Goal: Task Accomplishment & Management: Manage account settings

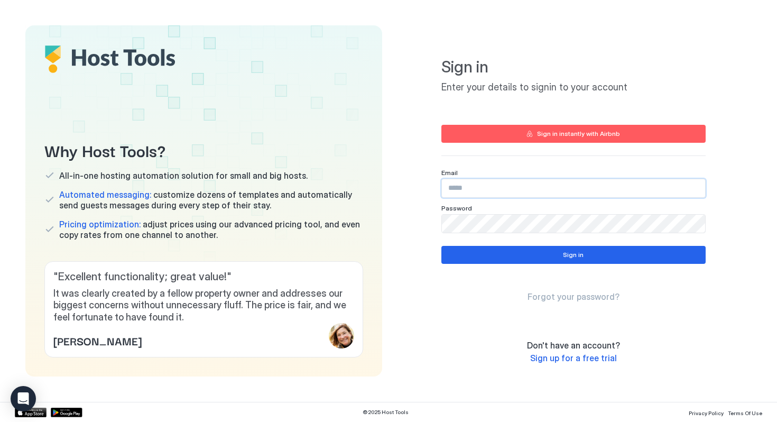
click at [477, 191] on input "Input Field" at bounding box center [573, 188] width 263 height 18
type input "**********"
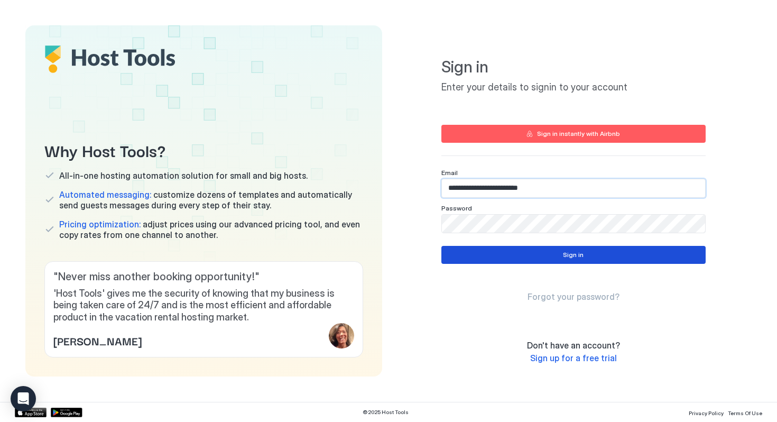
click at [553, 253] on button "Sign in" at bounding box center [573, 255] width 264 height 18
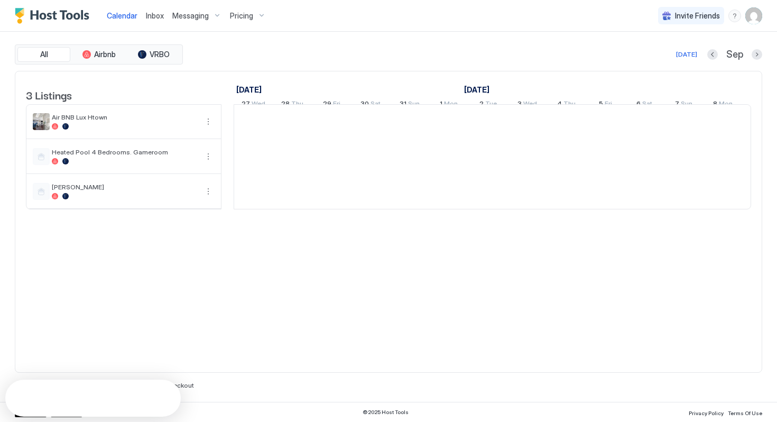
scroll to position [0, 587]
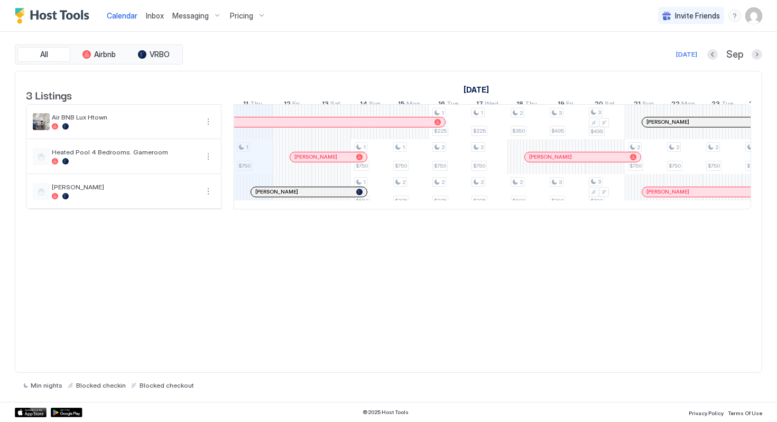
click at [181, 16] on span "Messaging" at bounding box center [190, 16] width 36 height 10
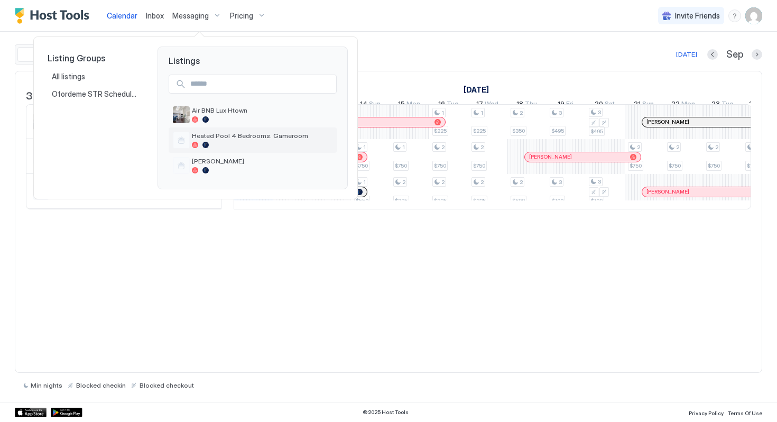
click at [220, 142] on div at bounding box center [262, 145] width 141 height 6
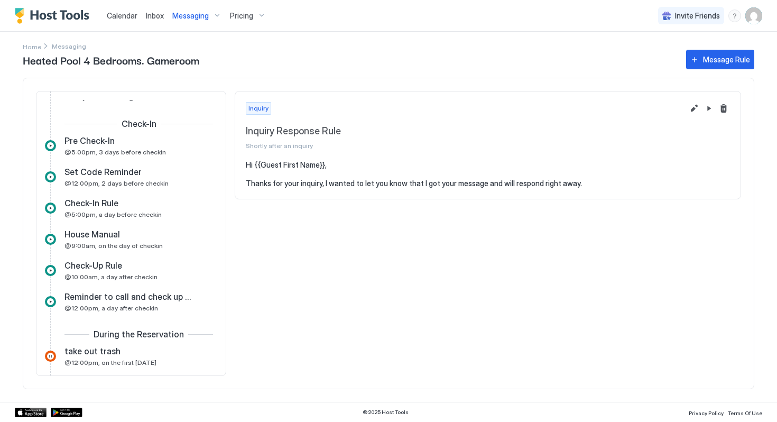
scroll to position [270, 0]
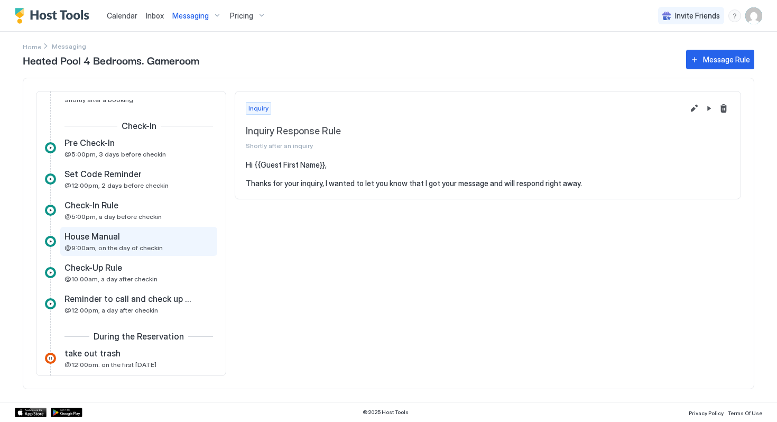
click at [98, 239] on span "House Manual" at bounding box center [91, 236] width 55 height 11
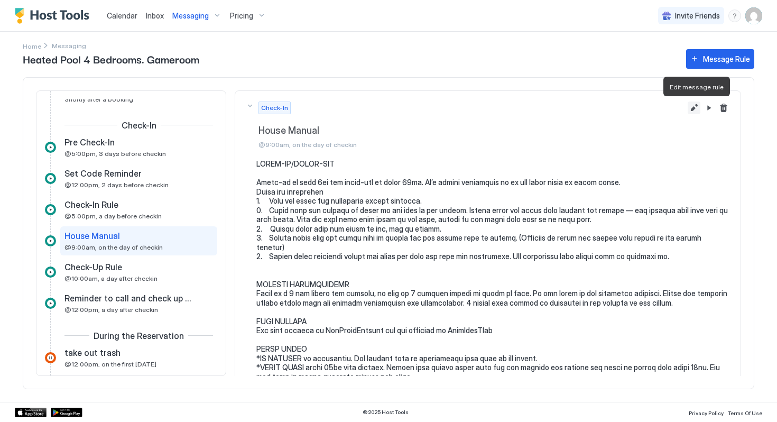
click at [694, 107] on button "Edit message rule" at bounding box center [694, 107] width 13 height 13
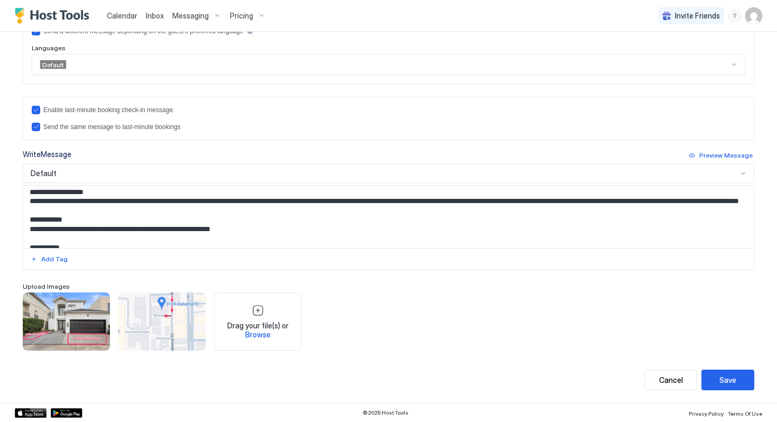
scroll to position [106, 0]
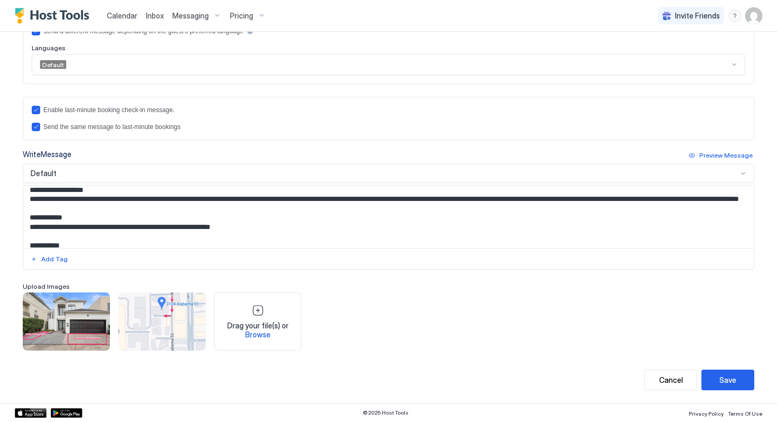
click at [182, 221] on textarea "Input Field" at bounding box center [388, 216] width 730 height 62
paste textarea "**********"
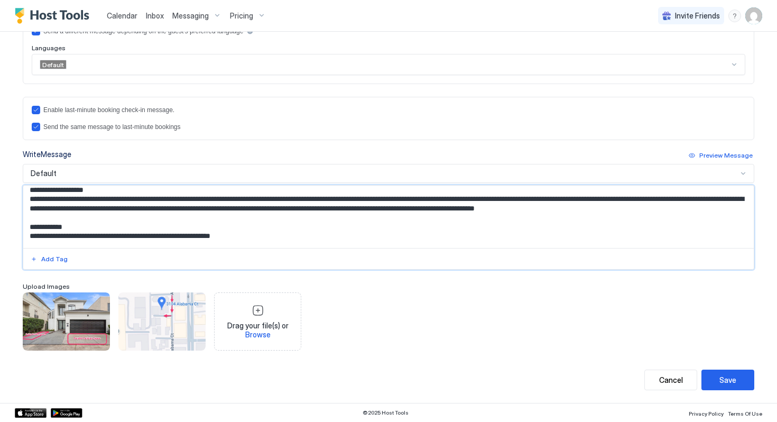
click at [242, 218] on textarea "Input Field" at bounding box center [388, 216] width 730 height 62
click at [303, 219] on textarea "Input Field" at bounding box center [388, 216] width 730 height 62
click at [240, 218] on textarea "Input Field" at bounding box center [388, 216] width 730 height 62
click at [280, 218] on textarea "Input Field" at bounding box center [388, 216] width 730 height 62
drag, startPoint x: 670, startPoint y: 220, endPoint x: 161, endPoint y: 214, distance: 508.9
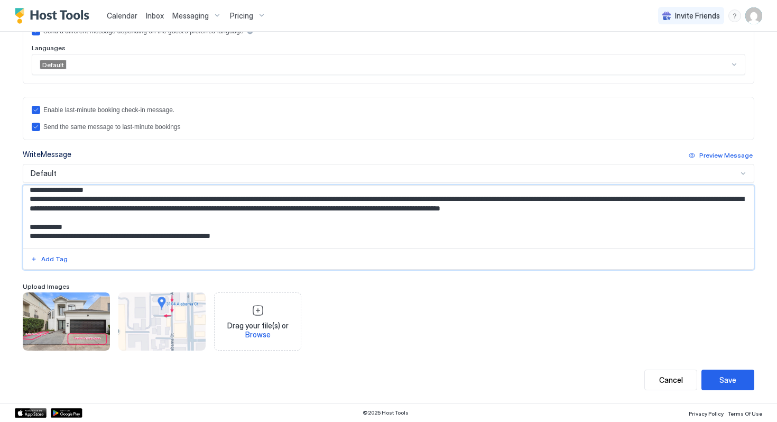
click at [161, 214] on textarea "Input Field" at bounding box center [388, 216] width 730 height 62
type textarea "**********"
click at [717, 379] on button "Save" at bounding box center [727, 379] width 53 height 21
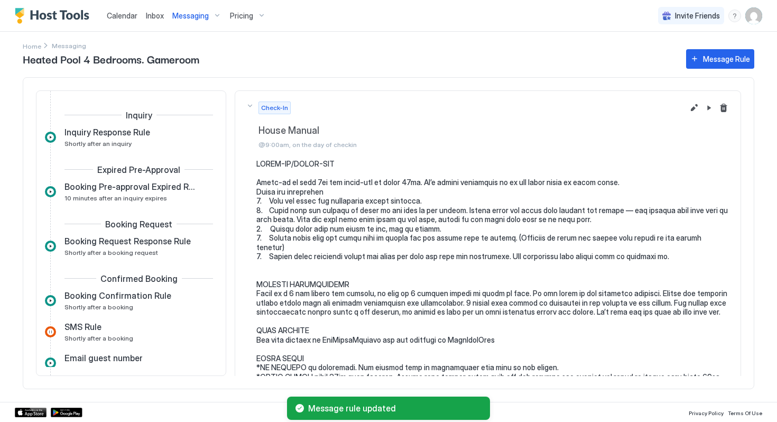
scroll to position [278, 0]
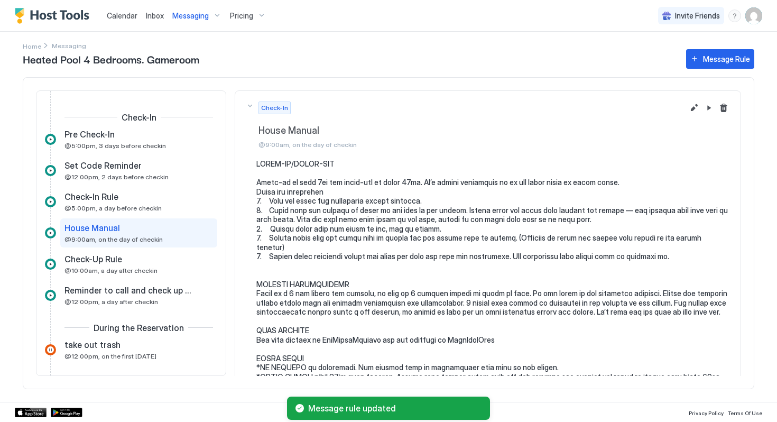
click at [185, 15] on span "Messaging" at bounding box center [190, 16] width 36 height 10
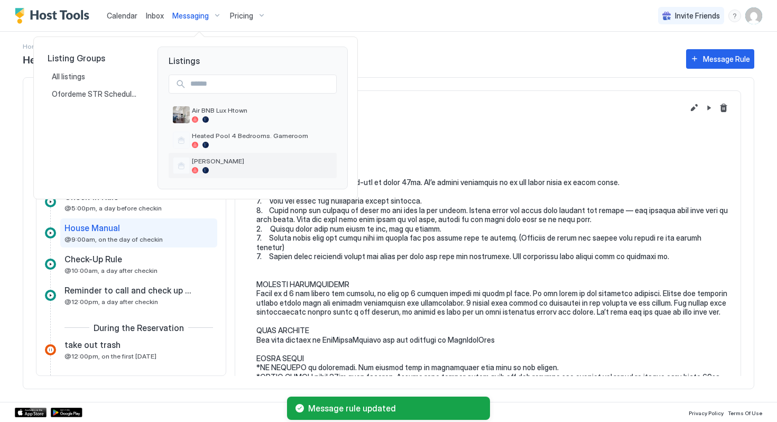
click at [212, 170] on div at bounding box center [262, 170] width 141 height 6
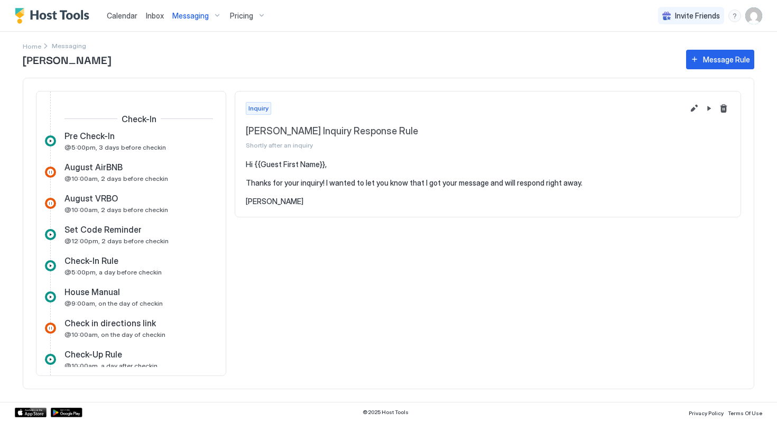
scroll to position [280, 0]
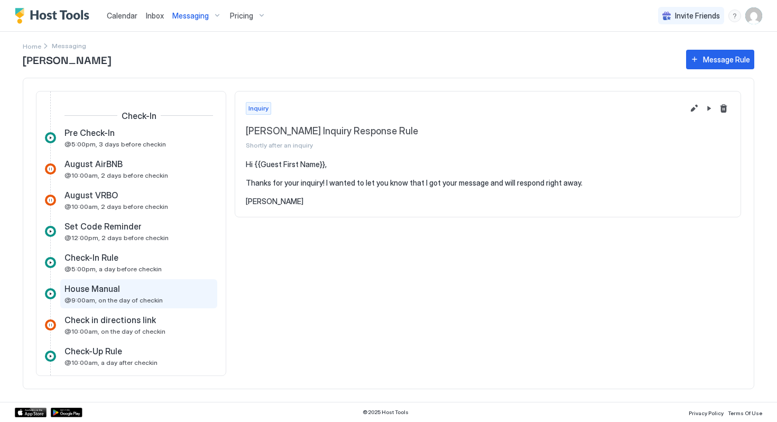
click at [116, 292] on span "House Manual" at bounding box center [91, 288] width 55 height 11
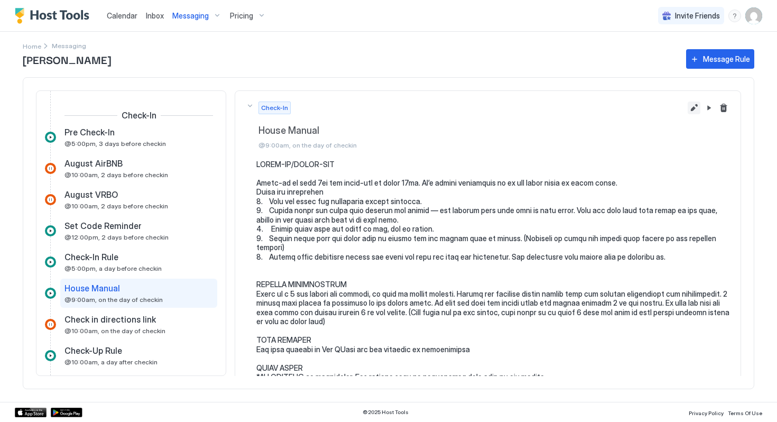
click at [694, 110] on button "Edit message rule" at bounding box center [694, 107] width 13 height 13
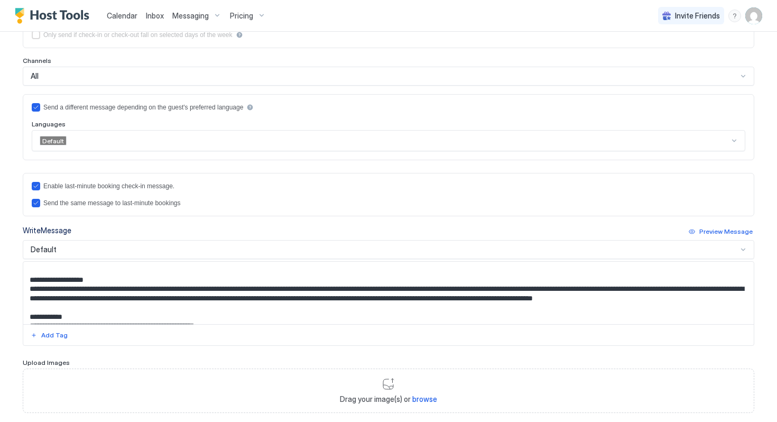
scroll to position [94, 0]
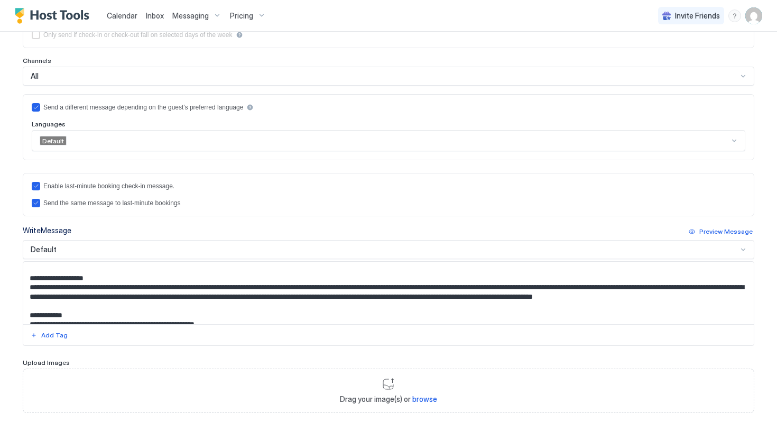
click at [53, 308] on textarea "Input Field" at bounding box center [388, 293] width 730 height 62
paste textarea "**********"
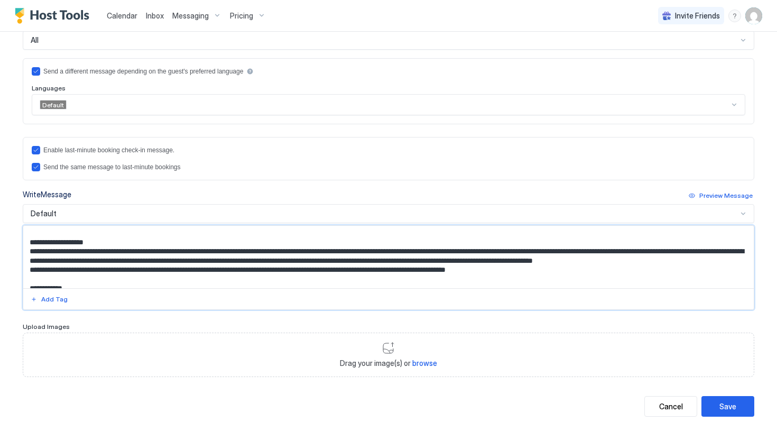
scroll to position [271, 0]
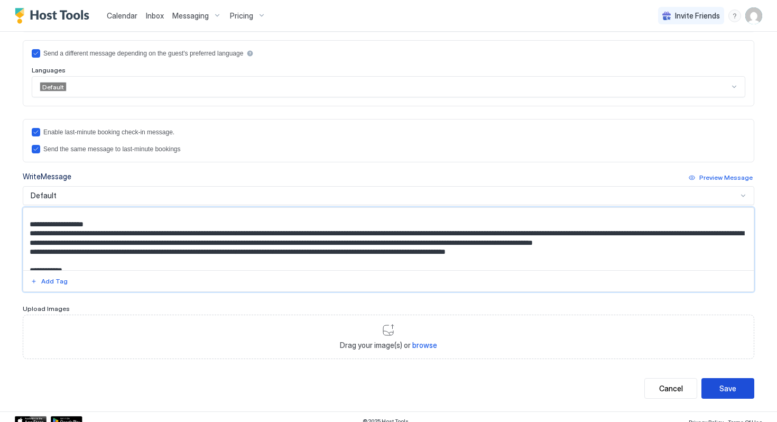
type textarea "**********"
click at [714, 382] on button "Save" at bounding box center [727, 388] width 53 height 21
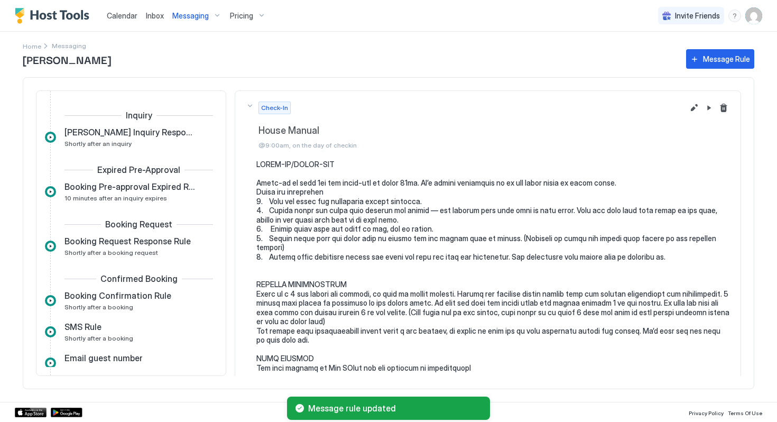
scroll to position [340, 0]
